Goal: Information Seeking & Learning: Learn about a topic

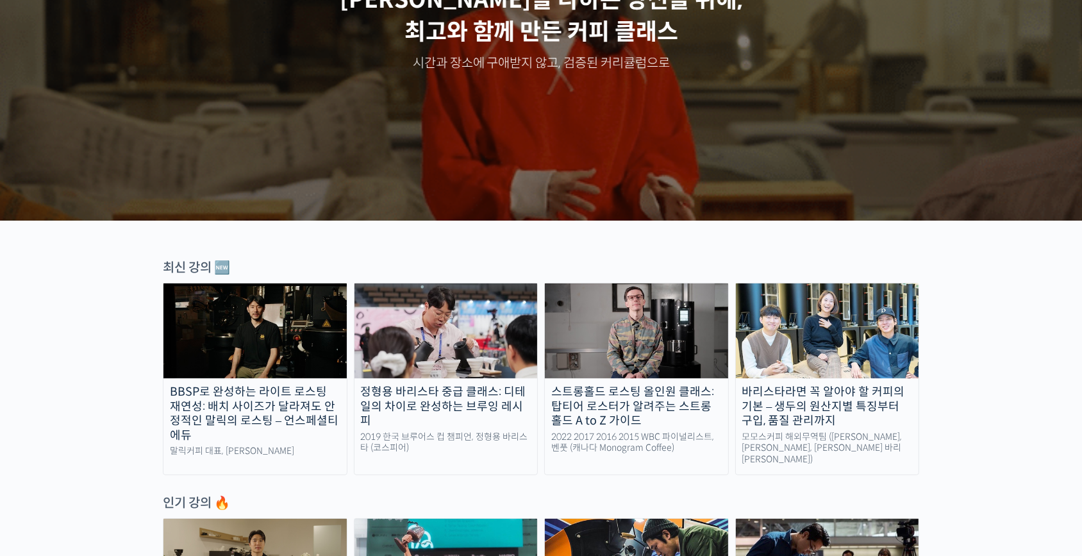
scroll to position [233, 0]
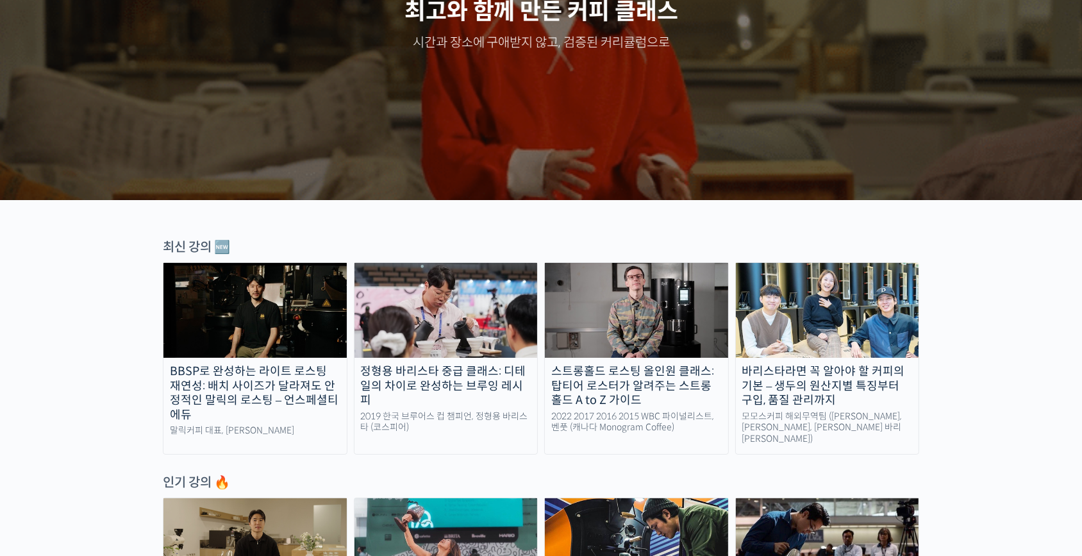
click at [631, 320] on img at bounding box center [636, 310] width 183 height 95
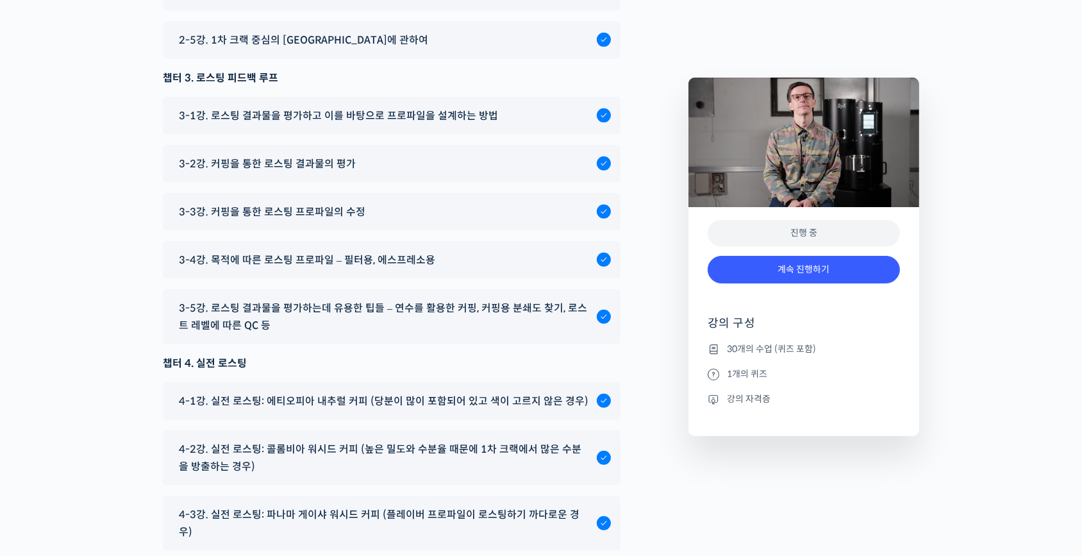
scroll to position [6933, 0]
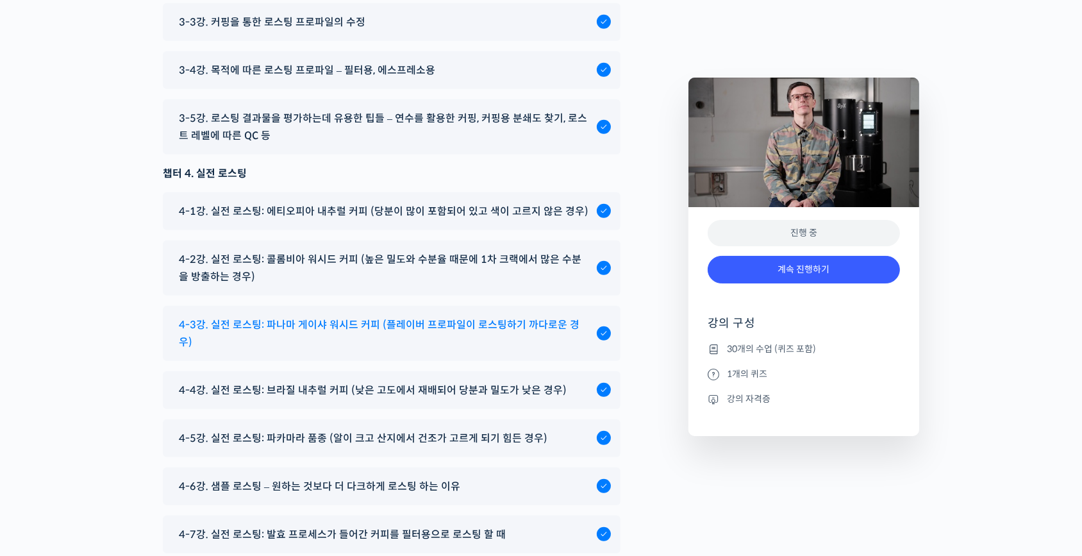
click at [427, 351] on span "4-3강. 실전 로스팅: 파나마 게이샤 워시드 커피 (플레이버 프로파일이 로스팅하기 까다로운 경우)" at bounding box center [384, 333] width 411 height 35
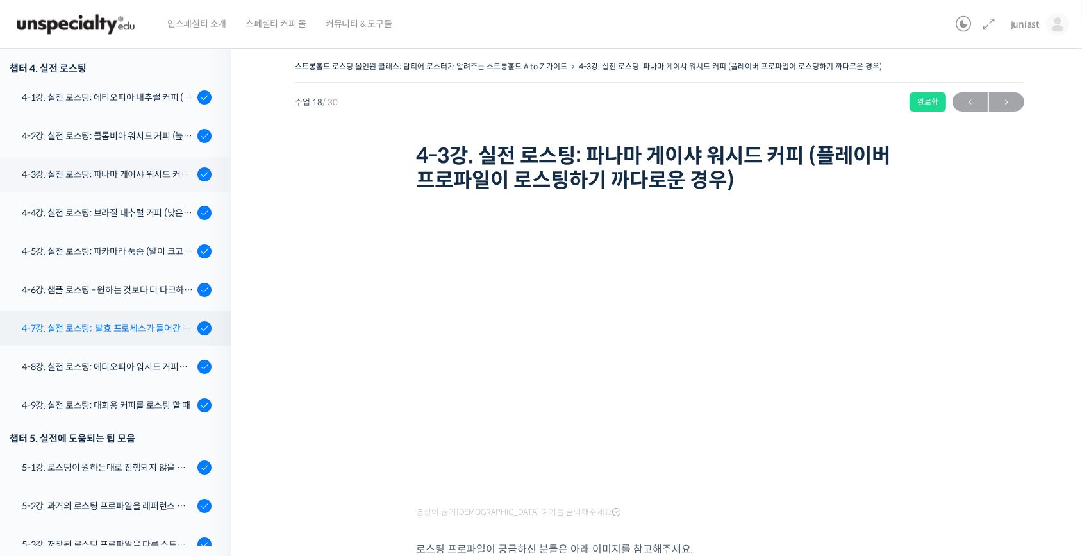
scroll to position [814, 0]
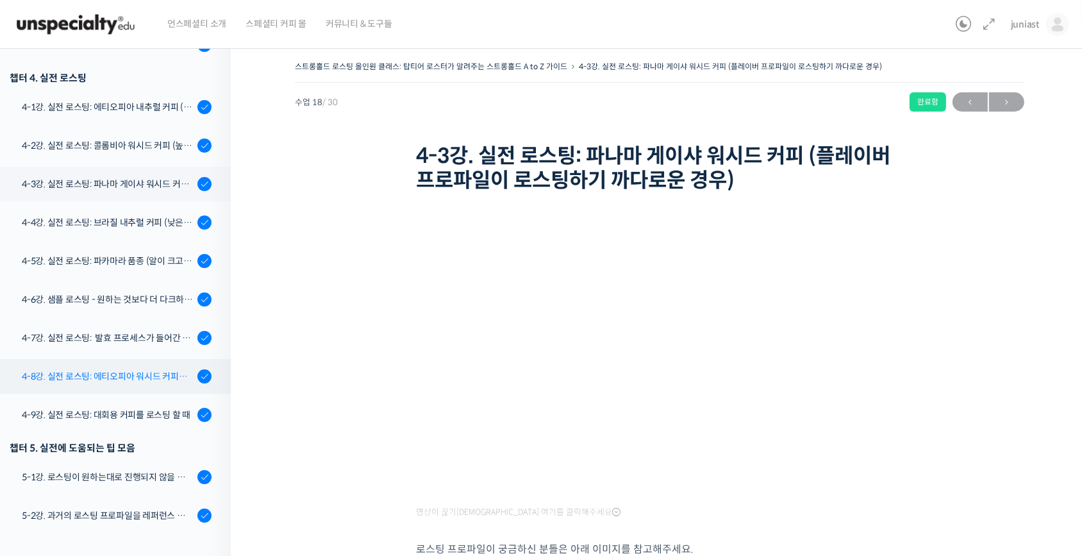
click at [131, 375] on div "4-8강. 실전 로스팅: 에티오피아 워시드 커피를 에스프레소용으로 로스팅 할 때" at bounding box center [108, 376] width 172 height 14
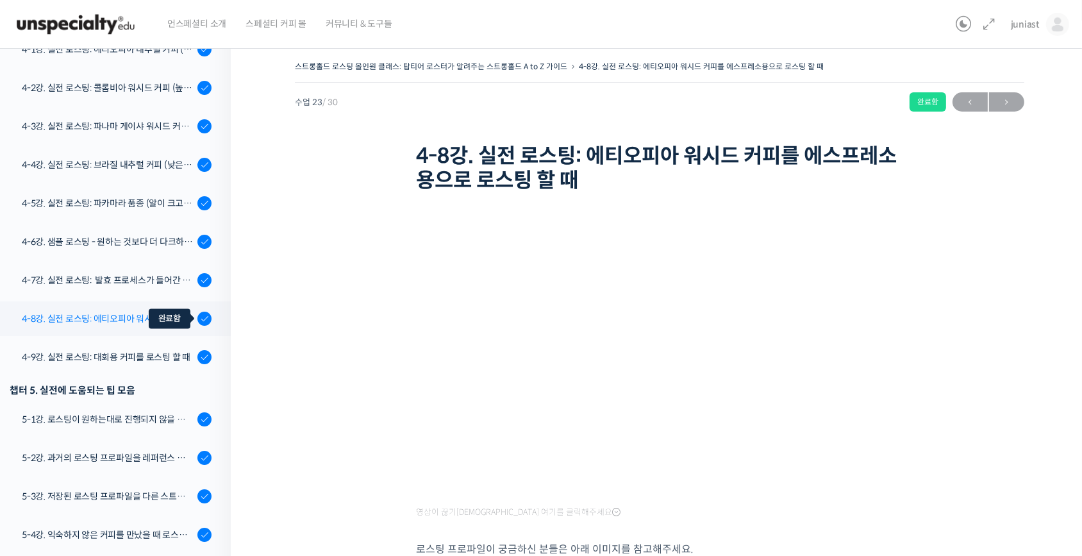
scroll to position [865, 0]
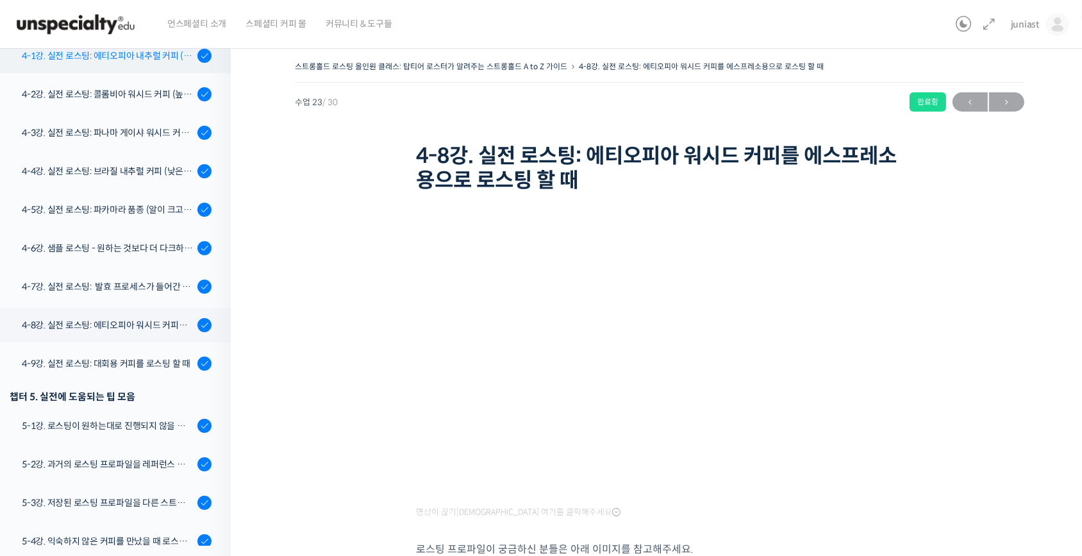
click at [152, 54] on div "4-1강. 실전 로스팅: 에티오피아 내추럴 커피 (당분이 많이 포함되어 있고 색이 고르지 않은 경우)" at bounding box center [108, 56] width 172 height 14
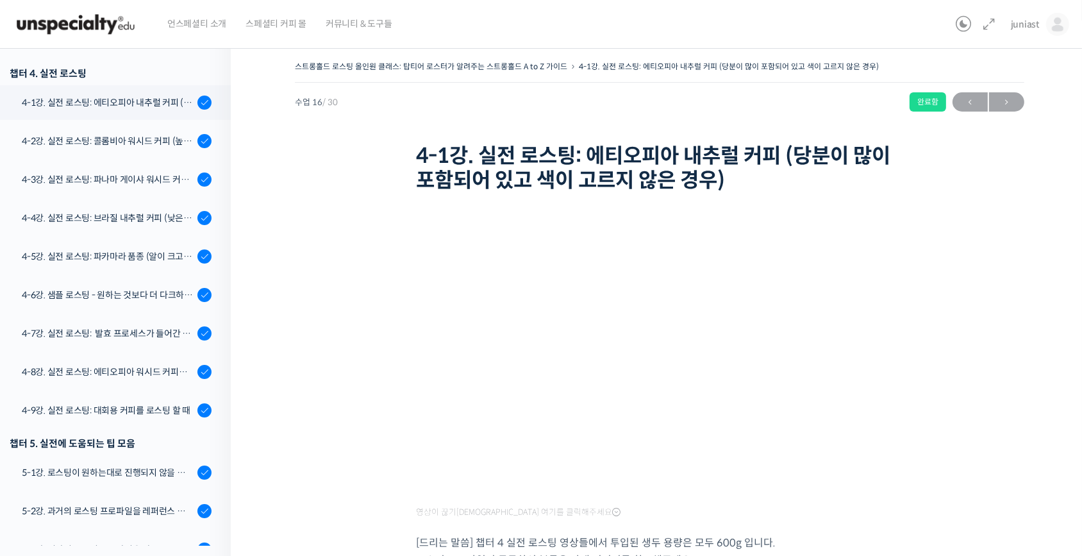
scroll to position [831, 0]
